Goal: Check status

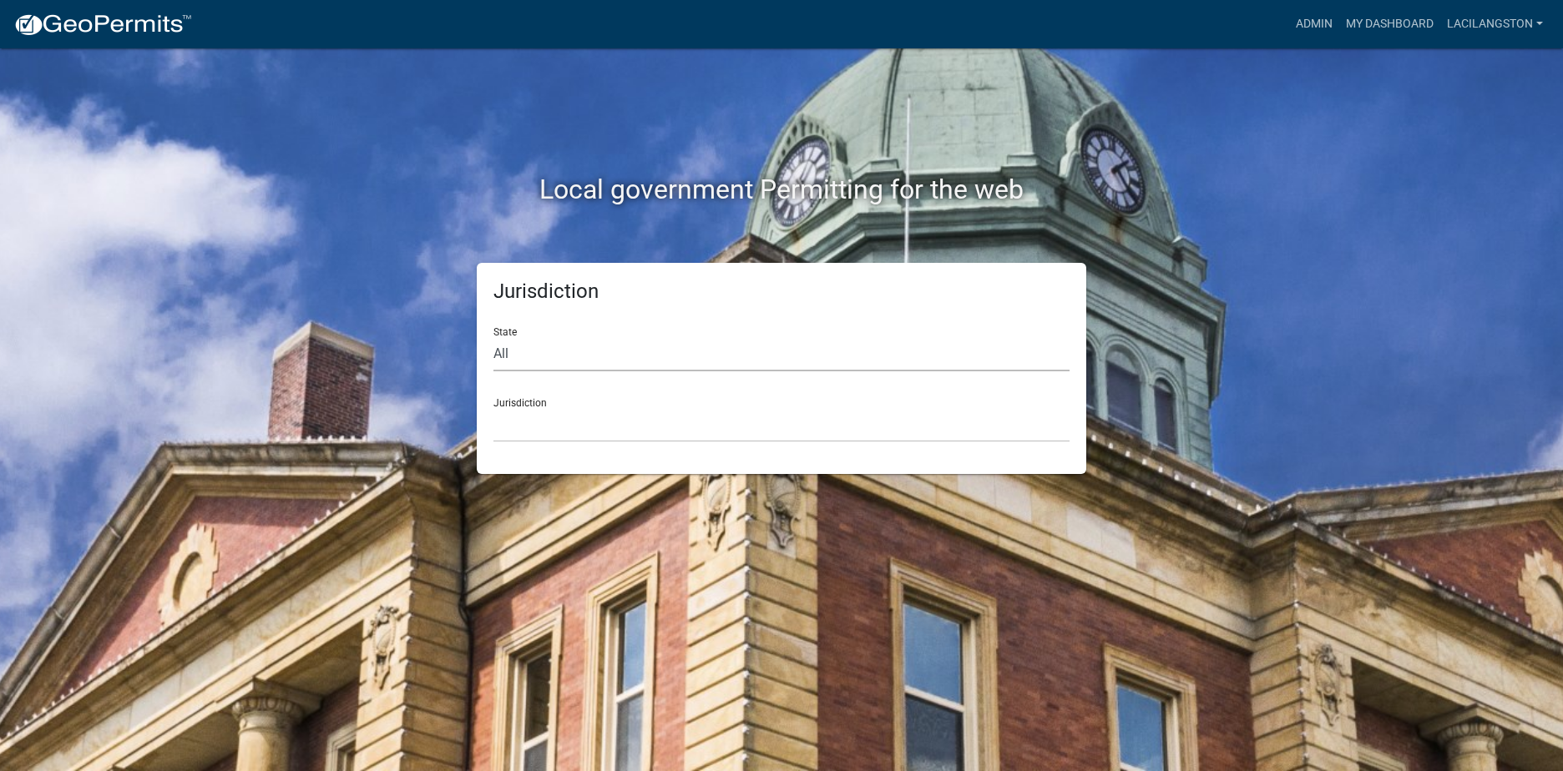
click at [509, 367] on select "All [US_STATE] [US_STATE] [US_STATE] [US_STATE] [US_STATE] [US_STATE] [US_STATE…" at bounding box center [781, 354] width 576 height 34
select select "[US_STATE]"
click at [493, 337] on select "All [US_STATE] [US_STATE] [US_STATE] [US_STATE] [US_STATE] [US_STATE] [US_STATE…" at bounding box center [781, 354] width 576 height 34
click at [528, 420] on select "City of [GEOGRAPHIC_DATA], [US_STATE] City of [GEOGRAPHIC_DATA], [US_STATE] Cit…" at bounding box center [781, 425] width 576 height 34
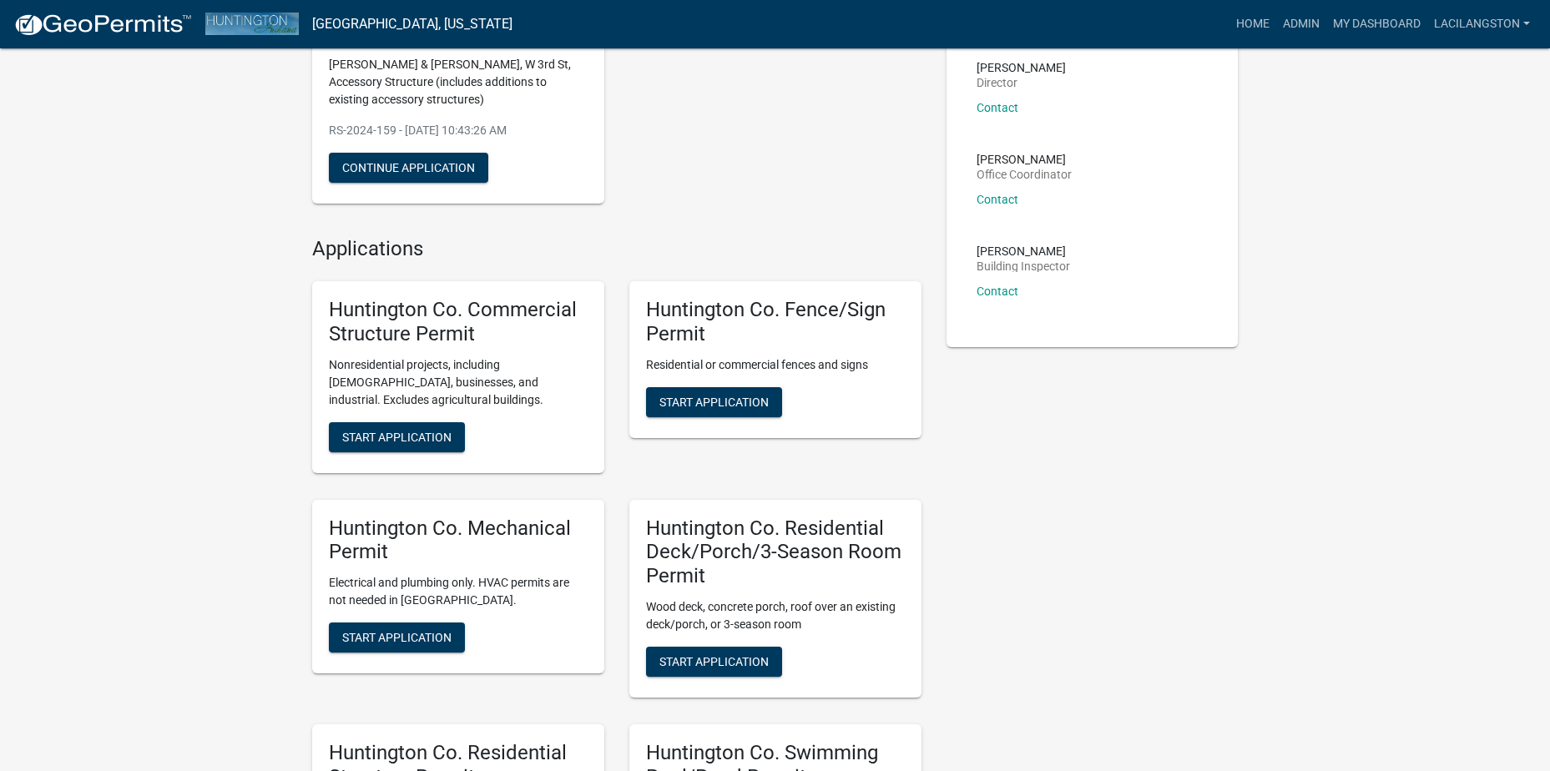
scroll to position [250, 0]
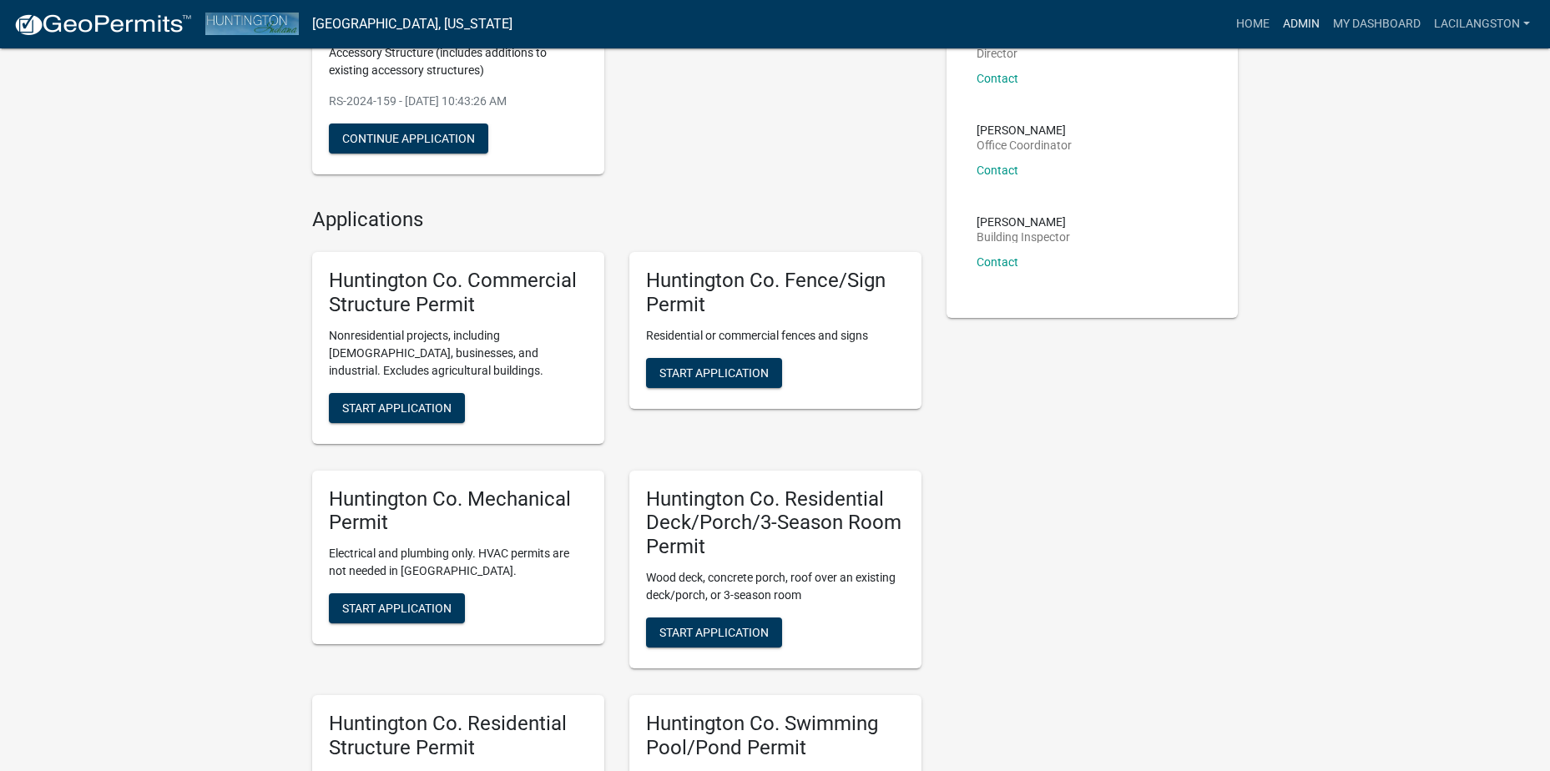
click at [1310, 25] on link "Admin" at bounding box center [1302, 24] width 50 height 32
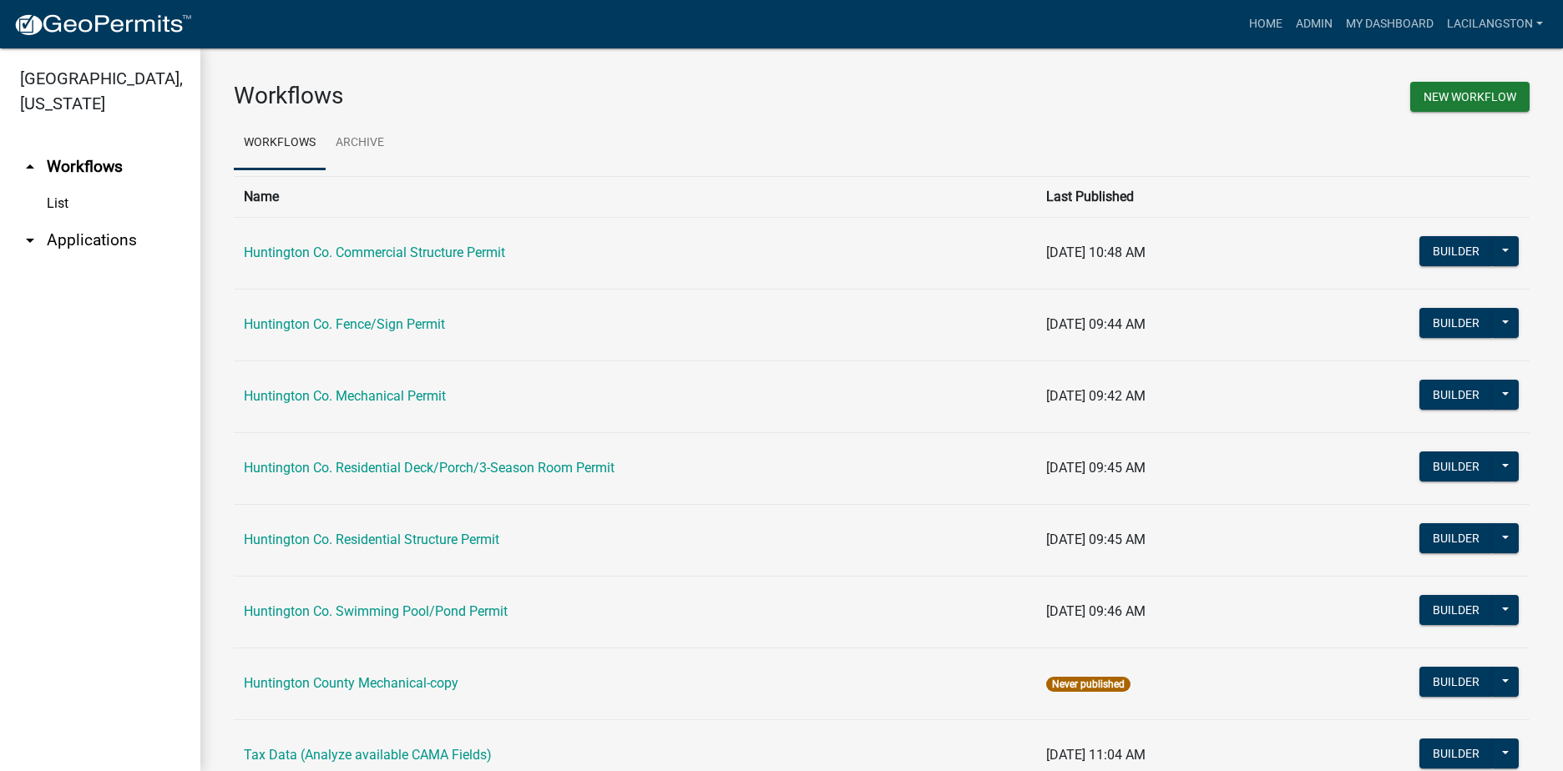
click at [91, 248] on link "arrow_drop_down Applications" at bounding box center [100, 240] width 200 height 40
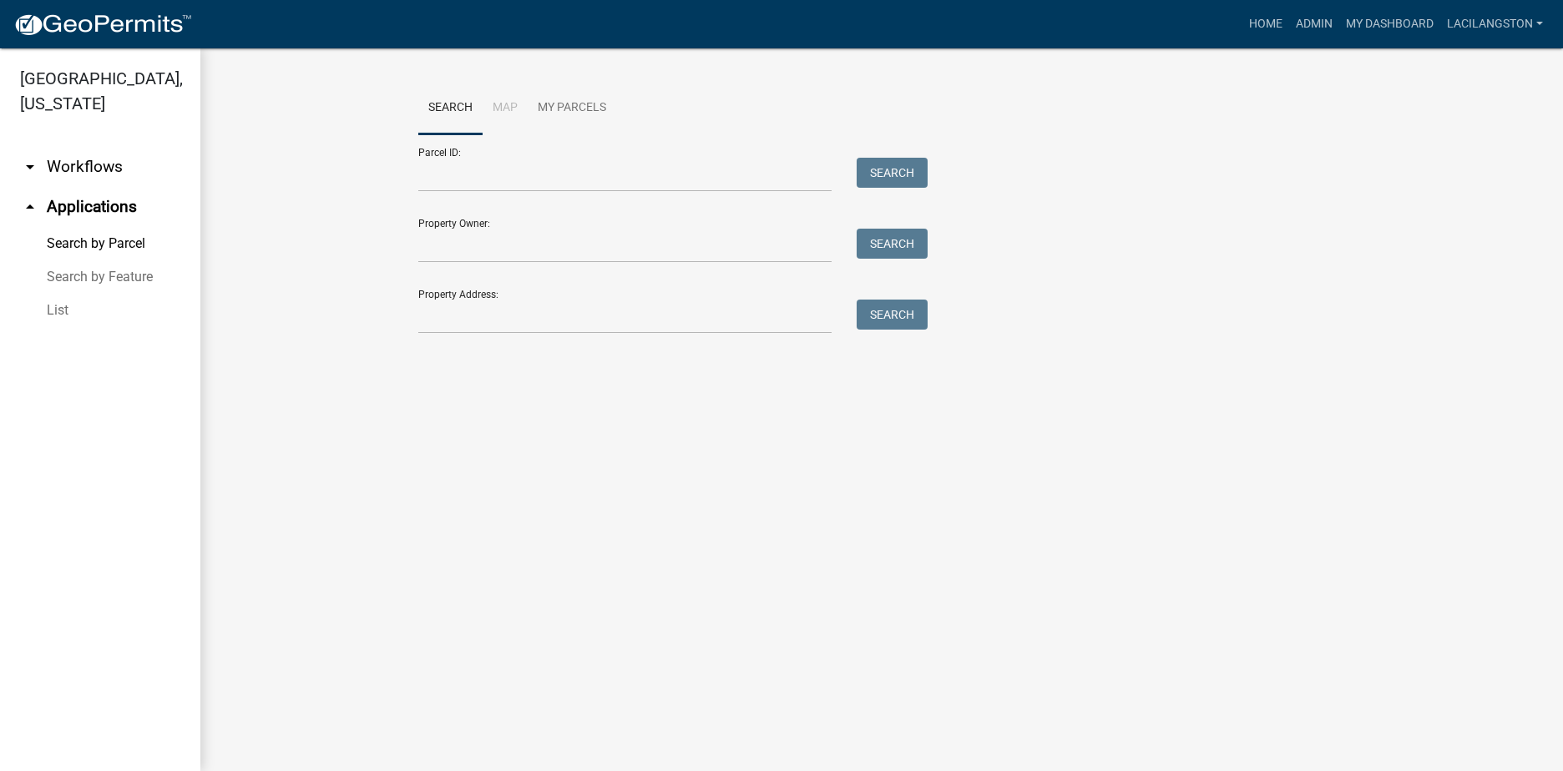
click at [61, 319] on link "List" at bounding box center [100, 310] width 200 height 33
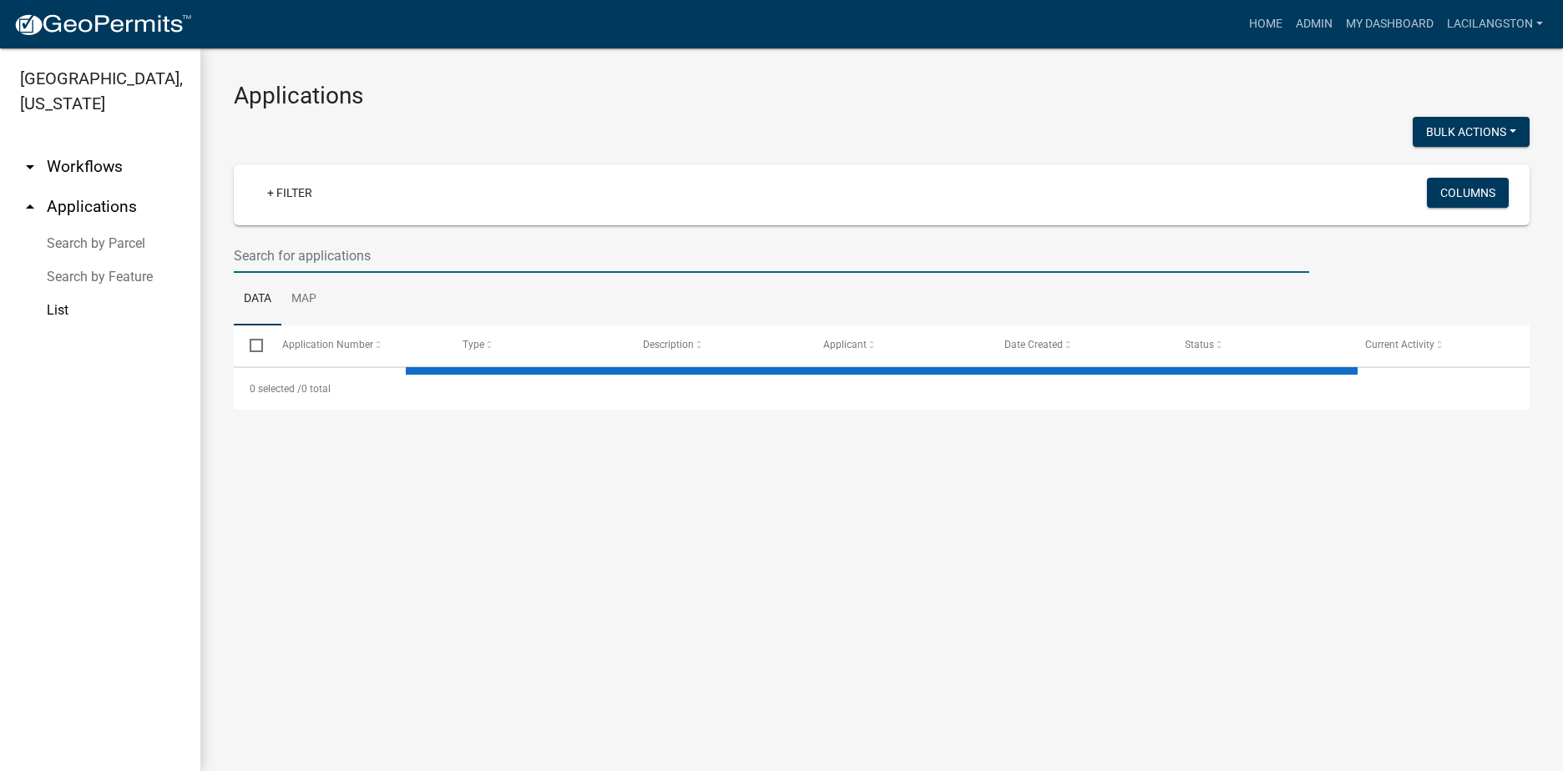
click at [274, 252] on input "text" at bounding box center [771, 256] width 1075 height 34
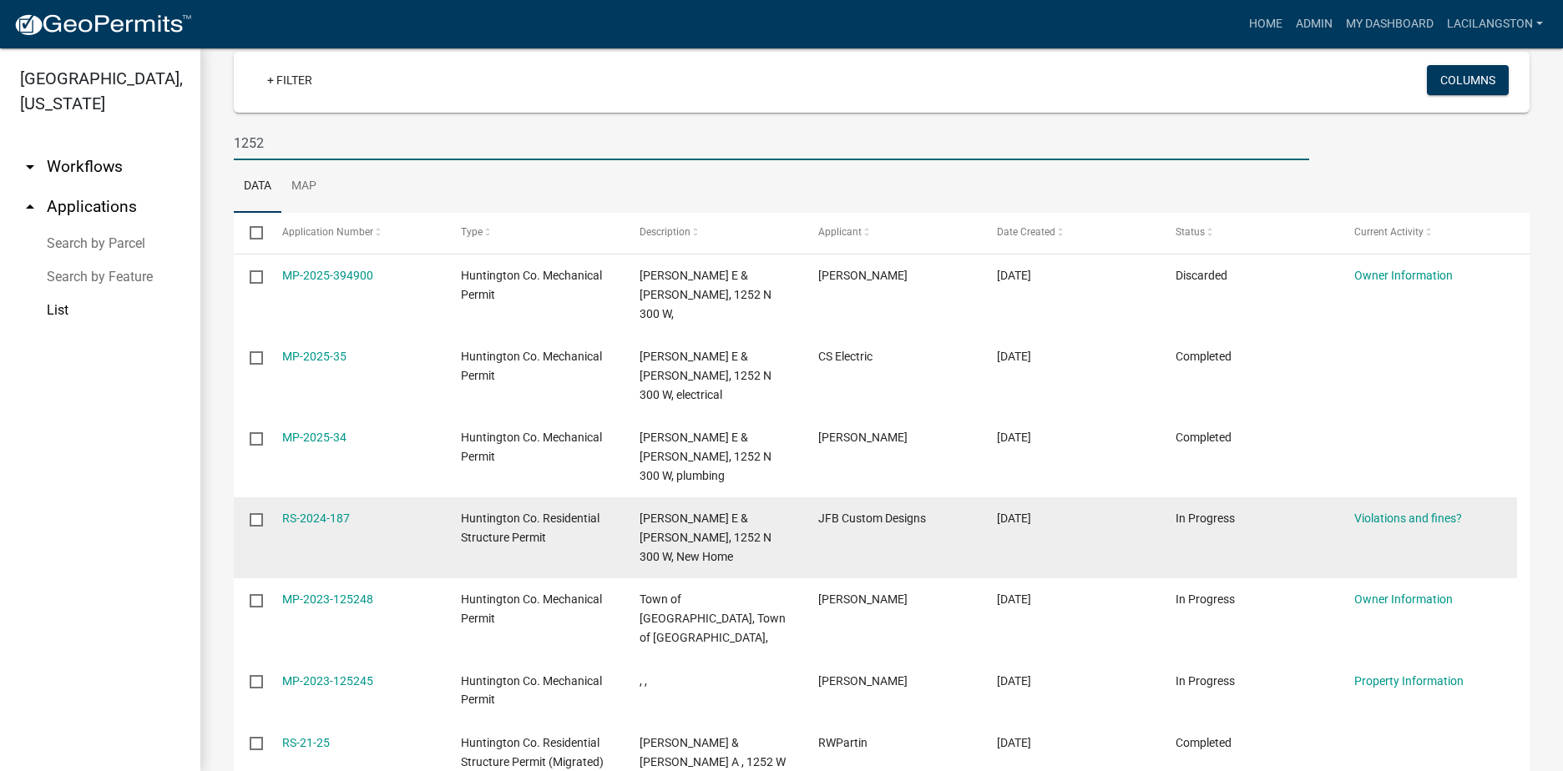
scroll to position [83, 0]
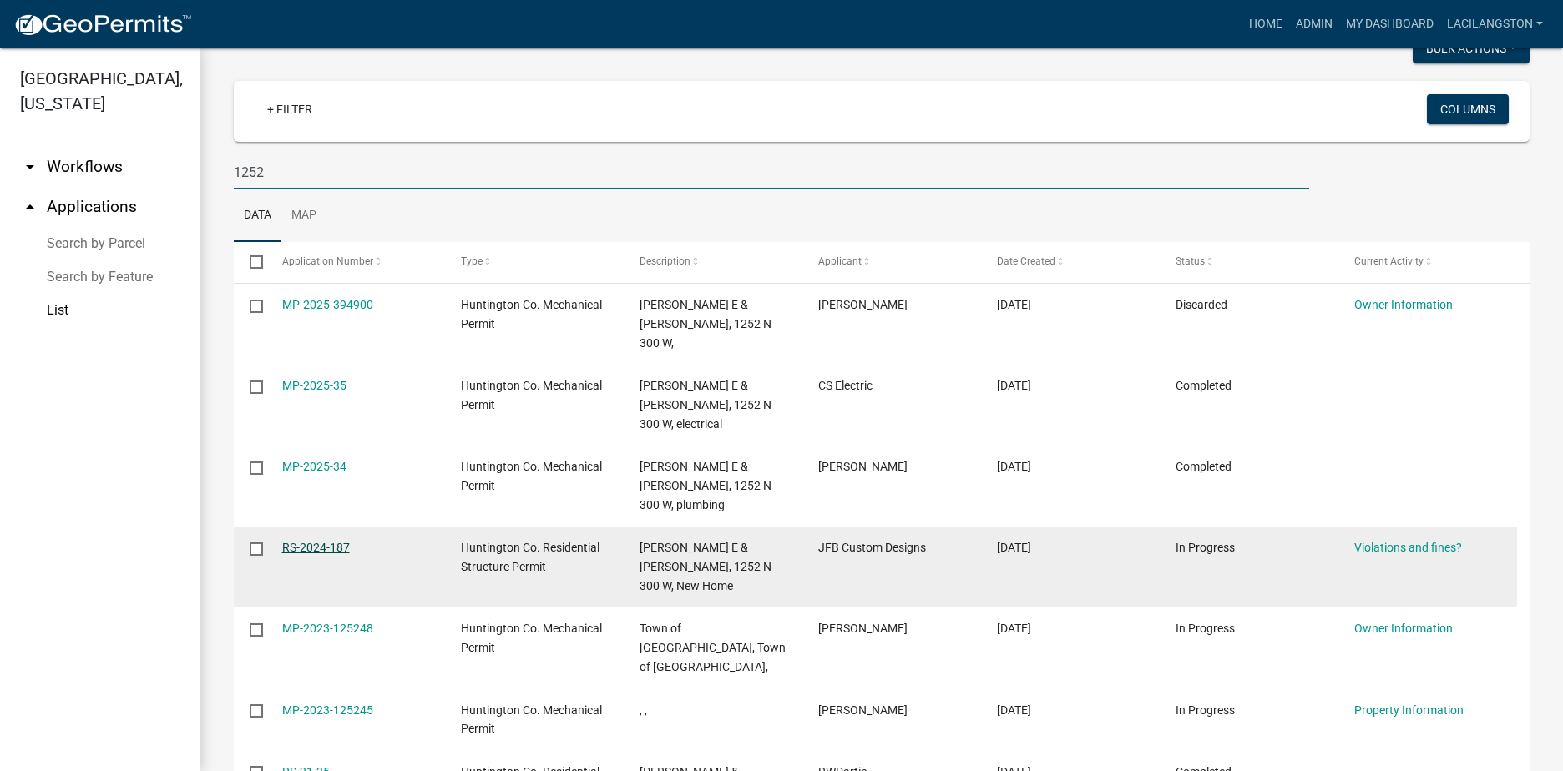
type input "1252"
click at [321, 541] on link "RS-2024-187" at bounding box center [316, 547] width 68 height 13
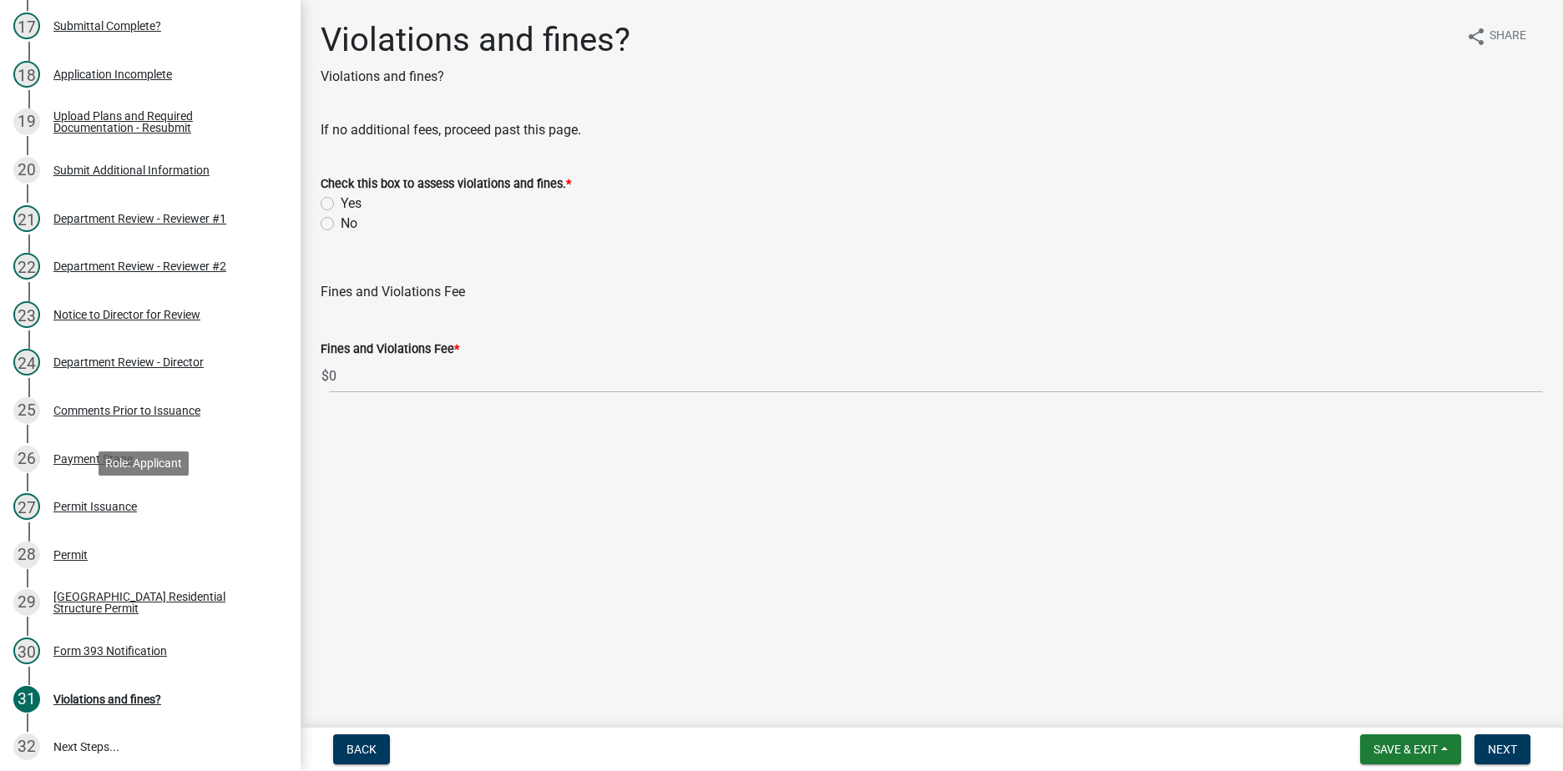
scroll to position [1002, 0]
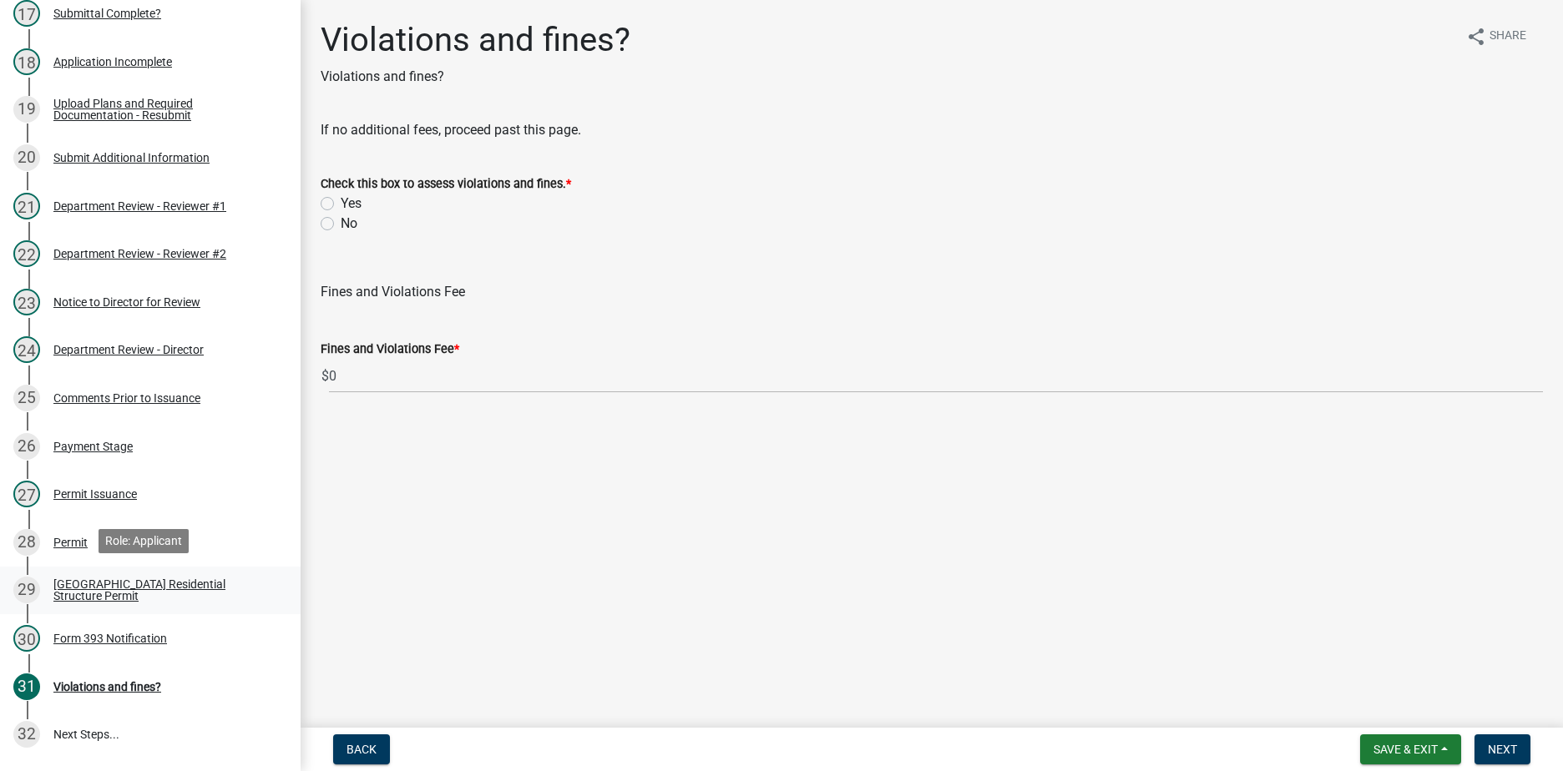
click at [152, 590] on div "[GEOGRAPHIC_DATA] Residential Structure Permit" at bounding box center [163, 590] width 220 height 23
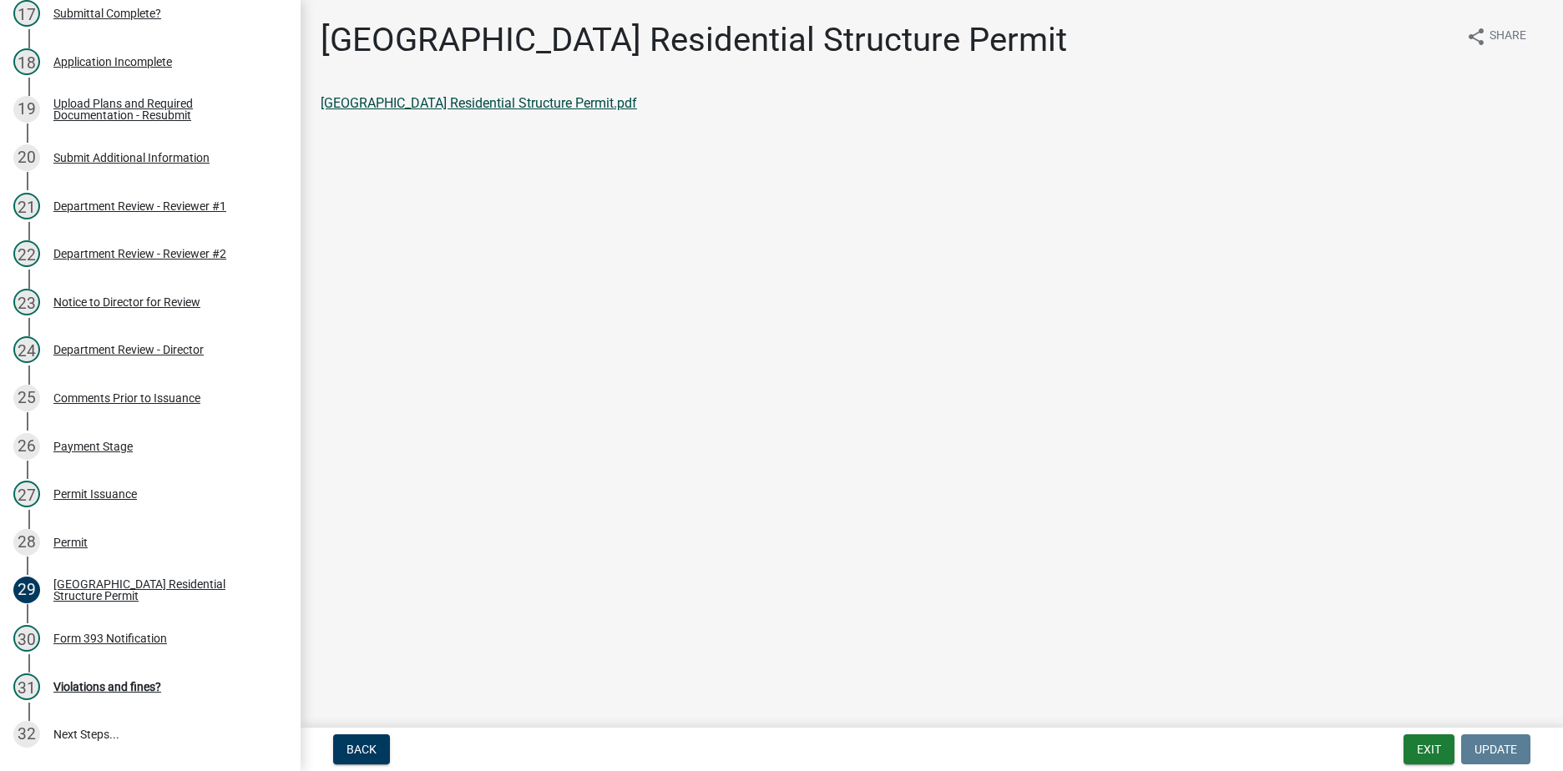
click at [496, 109] on link "[GEOGRAPHIC_DATA] Residential Structure Permit.pdf" at bounding box center [479, 103] width 316 height 16
click at [1422, 754] on button "Exit" at bounding box center [1428, 750] width 51 height 30
